Goal: Ask a question: Seek information or help from site administrators or community

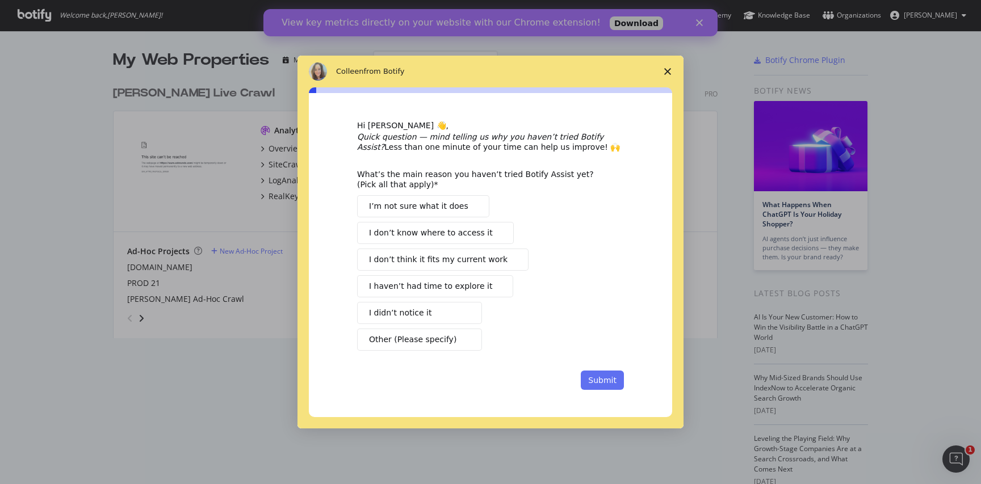
click at [608, 375] on button "Submit" at bounding box center [602, 380] width 43 height 19
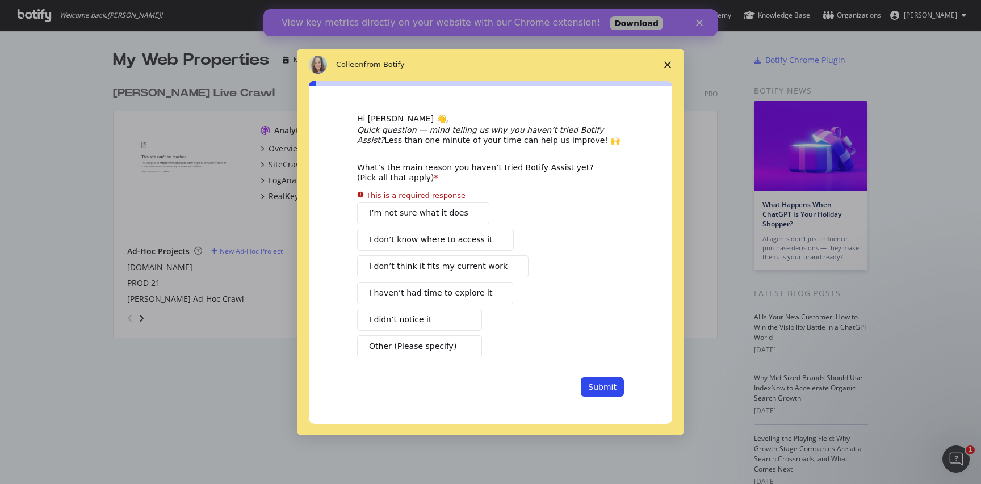
click at [666, 65] on icon "Close survey" at bounding box center [668, 64] width 7 height 7
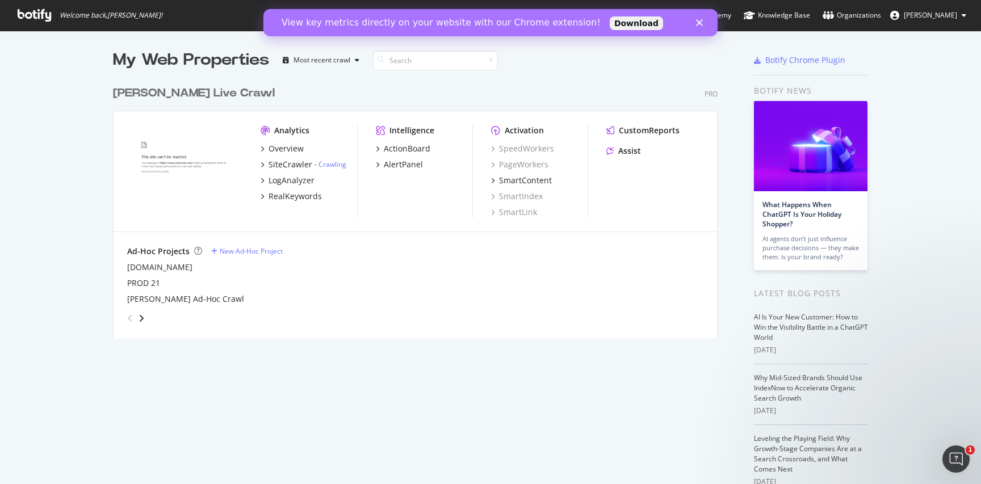
click at [699, 24] on icon "Close" at bounding box center [699, 22] width 7 height 7
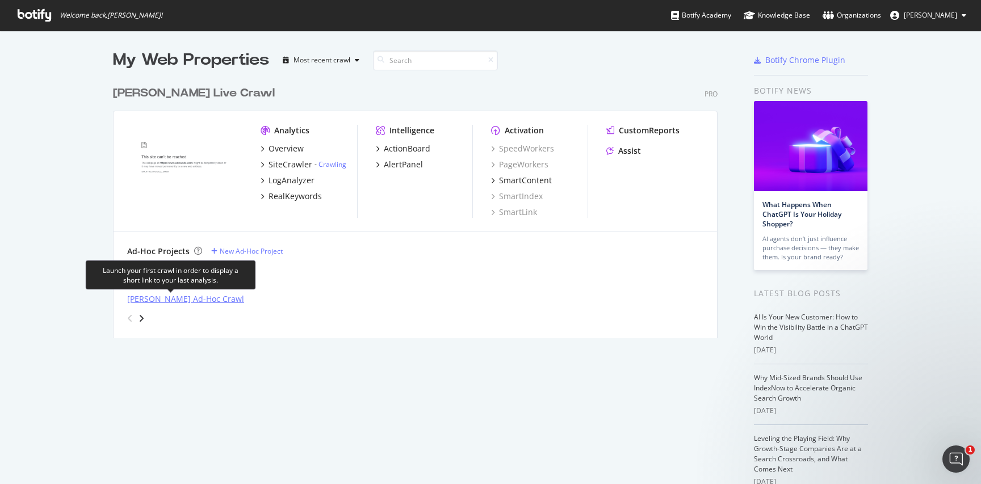
click at [160, 301] on div "[PERSON_NAME] Ad-Hoc Crawl" at bounding box center [185, 299] width 117 height 11
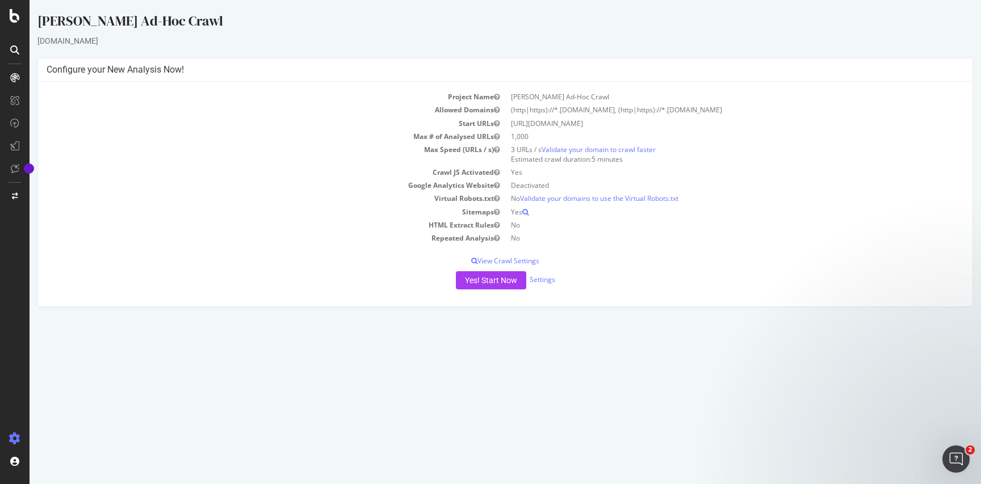
click at [530, 120] on td "[URL][DOMAIN_NAME]" at bounding box center [734, 123] width 459 height 13
click at [524, 261] on p "View Crawl Settings" at bounding box center [506, 261] width 918 height 10
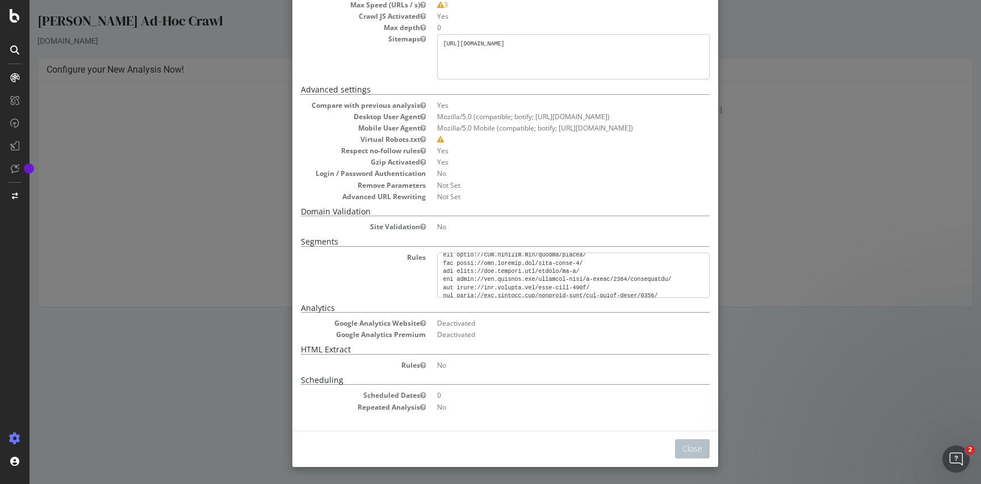
scroll to position [5563, 0]
click at [695, 442] on button "Close" at bounding box center [692, 449] width 35 height 19
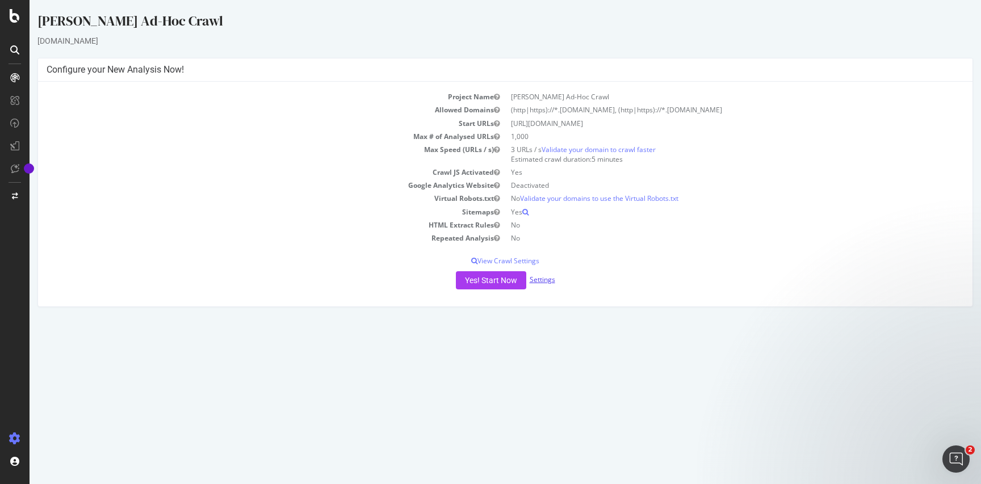
click at [537, 277] on link "Settings" at bounding box center [543, 280] width 26 height 10
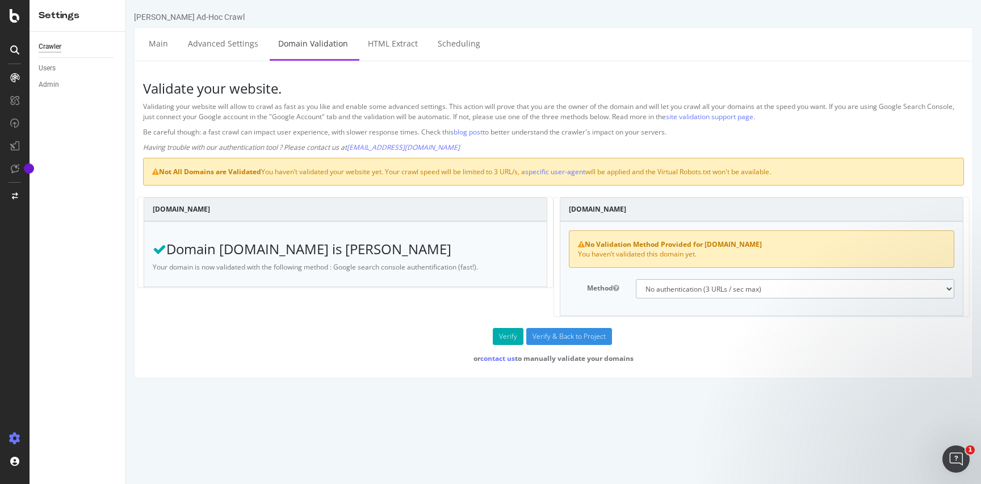
click at [692, 294] on select "No authentication (3 URLs / sec max) DNS Text field (fast!) File's at site root…" at bounding box center [795, 288] width 319 height 19
click at [382, 59] on ul "Main Advanced Settings Domain Validation HTML Extract Scheduling" at bounding box center [553, 44] width 839 height 34
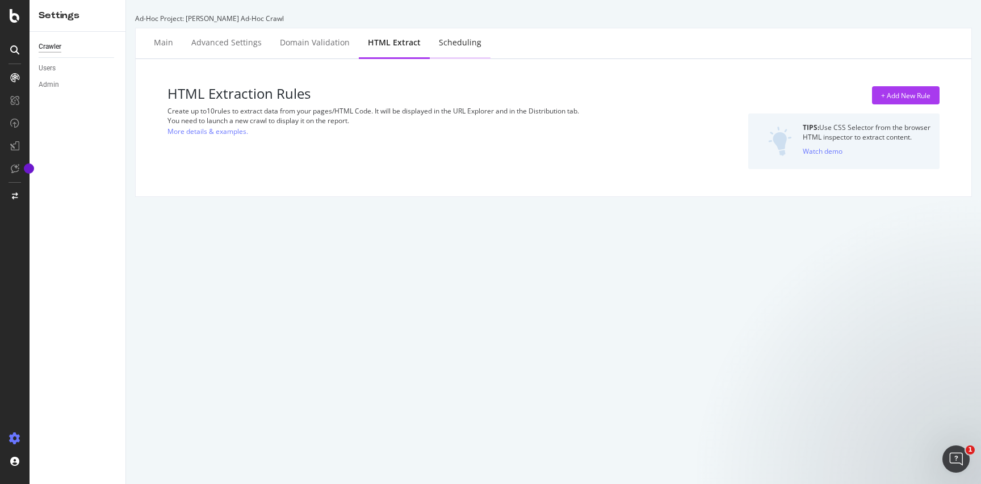
click at [445, 43] on div "Scheduling" at bounding box center [460, 42] width 43 height 11
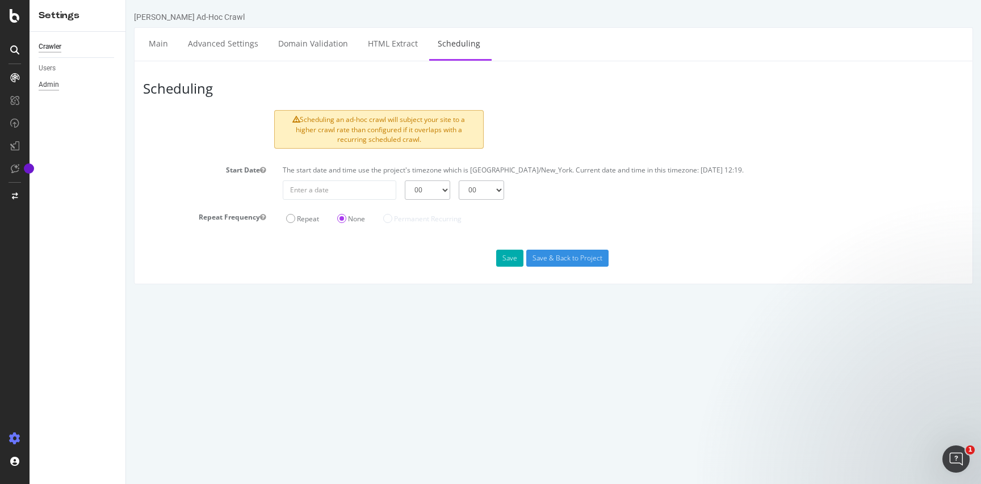
click at [47, 90] on div "Admin" at bounding box center [49, 85] width 20 height 12
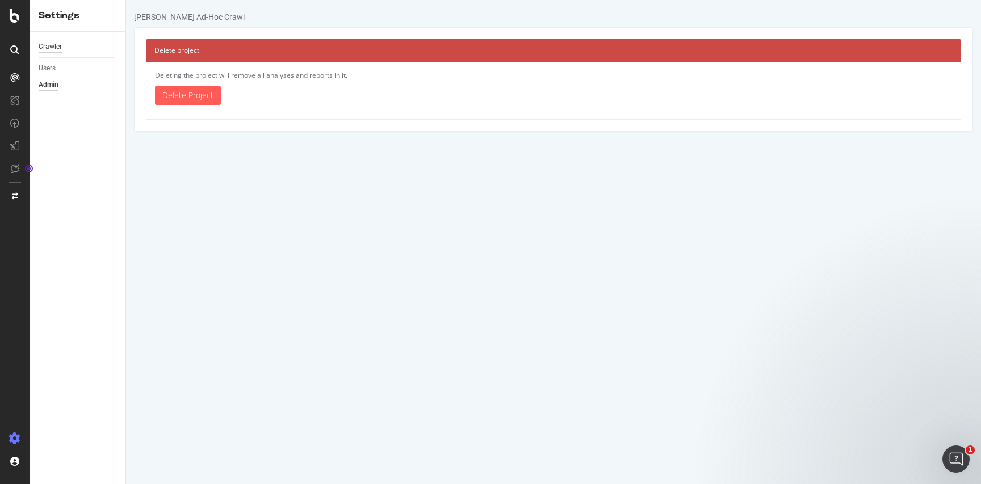
click at [50, 48] on div "Crawler" at bounding box center [50, 47] width 23 height 12
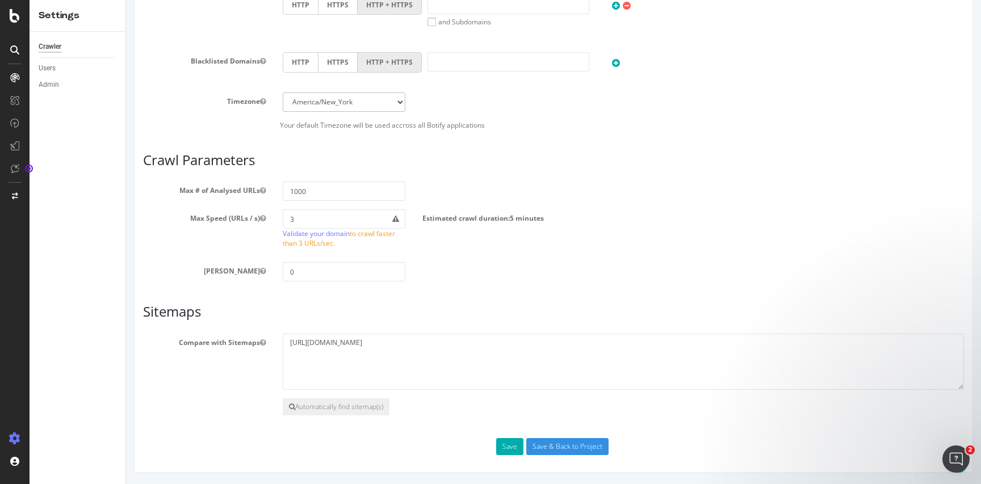
scroll to position [549, 0]
click at [344, 235] on link "Validate your domain" at bounding box center [316, 234] width 67 height 10
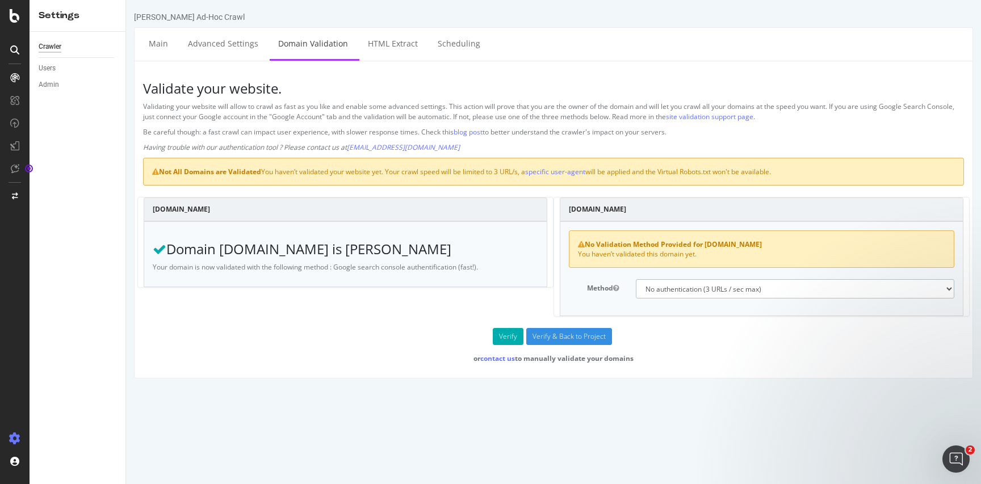
click at [690, 291] on select "No authentication (3 URLs / sec max) DNS Text field (fast!) File's at site root…" at bounding box center [795, 288] width 319 height 19
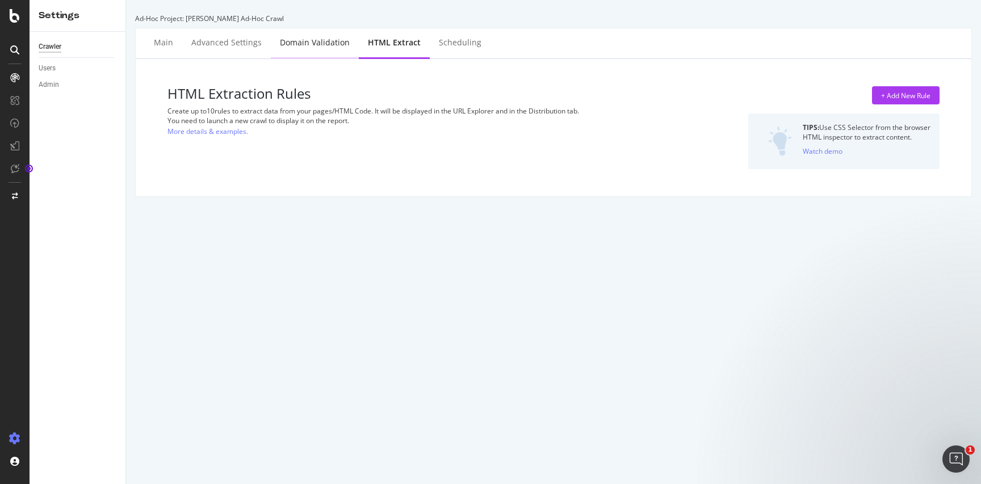
click at [291, 49] on div "Domain Validation" at bounding box center [315, 43] width 88 height 31
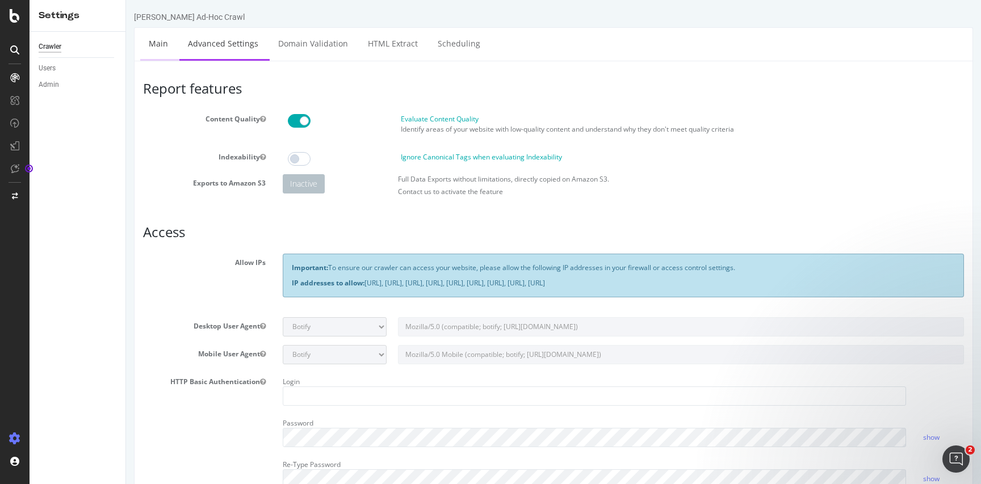
click at [153, 53] on link "Main" at bounding box center [158, 43] width 36 height 31
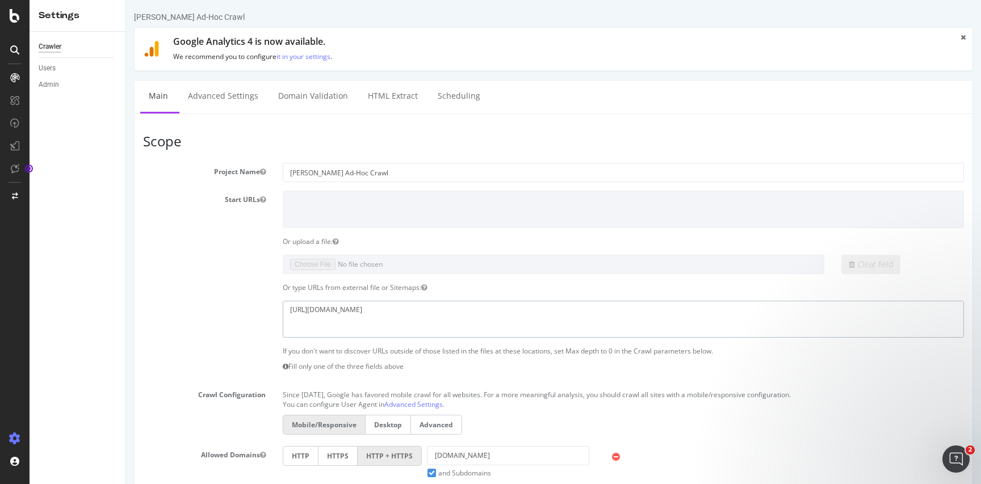
click at [431, 307] on textarea "[URL][DOMAIN_NAME]" at bounding box center [624, 319] width 682 height 37
click at [37, 67] on div "Crawler Users Admin" at bounding box center [78, 258] width 96 height 453
click at [45, 66] on div "Users" at bounding box center [47, 68] width 17 height 12
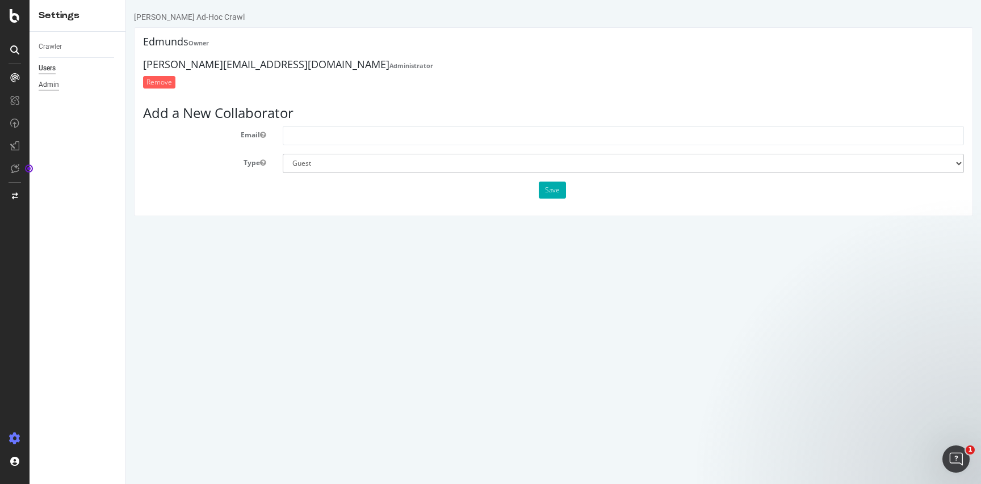
click at [44, 83] on div "Admin" at bounding box center [49, 85] width 20 height 12
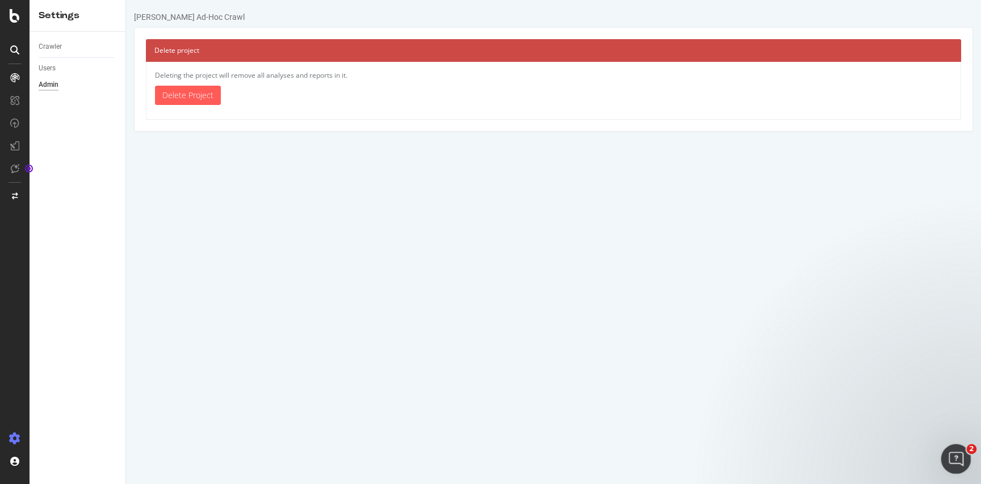
click at [949, 465] on div "Open Intercom Messenger" at bounding box center [954, 457] width 37 height 37
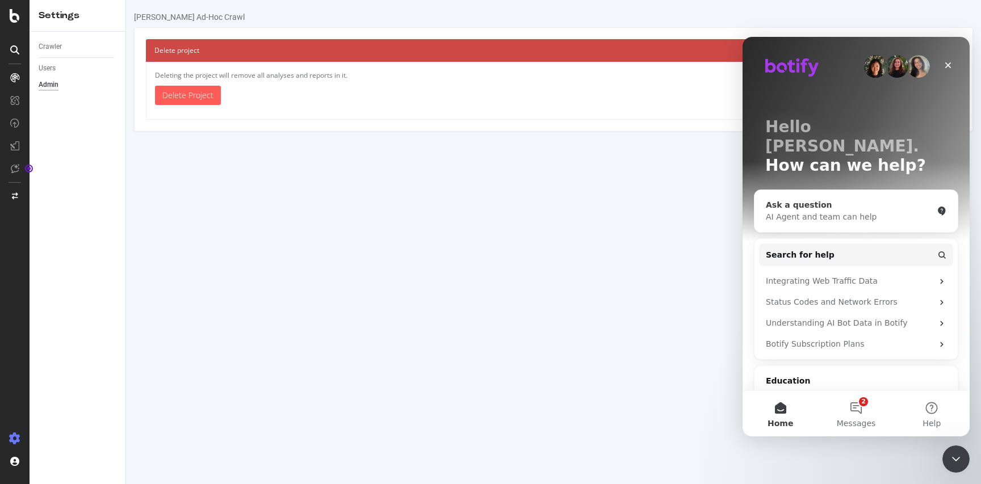
click at [868, 211] on div "AI Agent and team can help" at bounding box center [849, 217] width 167 height 12
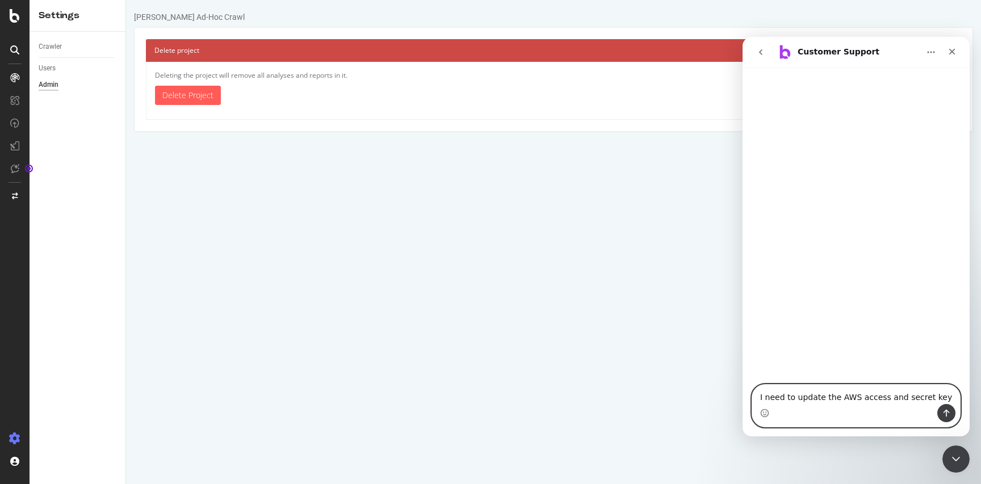
type textarea "I need to update the AWS access and secret keys"
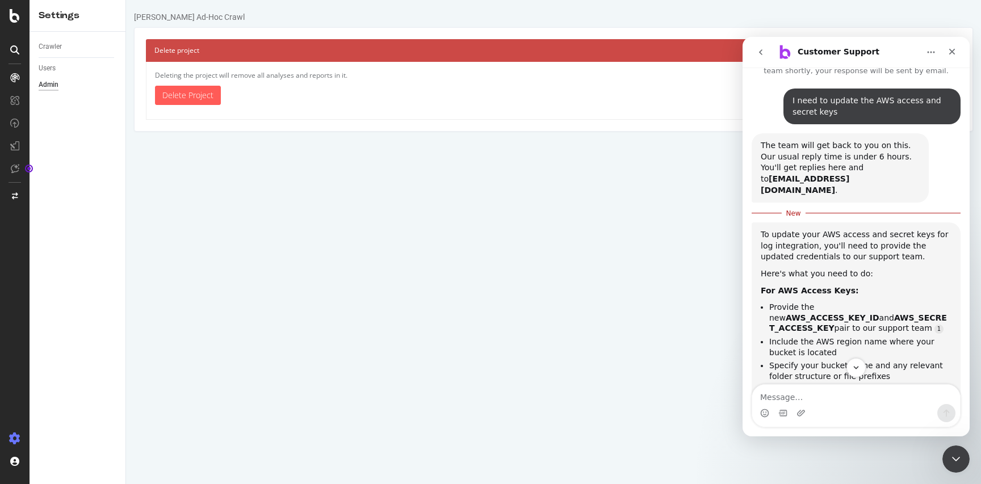
scroll to position [39, 0]
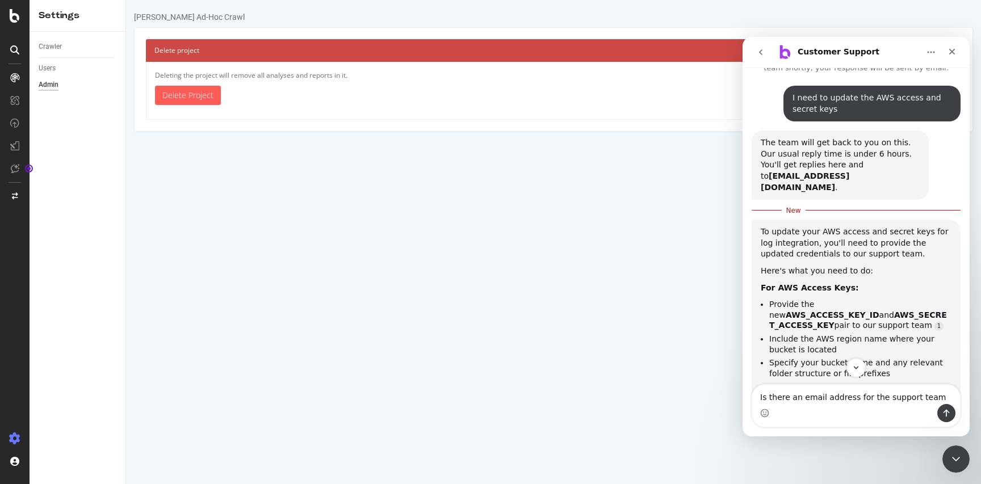
type textarea "Is there an email address for the support team?"
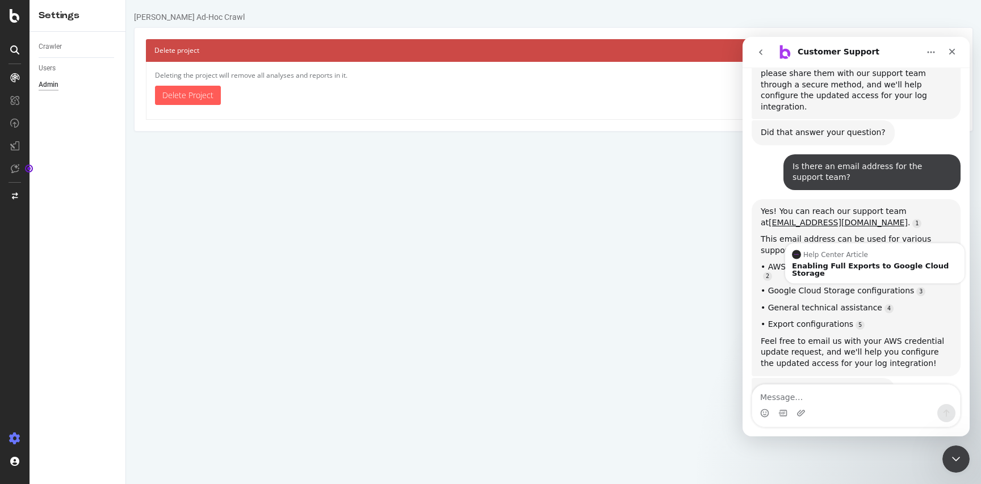
scroll to position [484, 0]
